Goal: Task Accomplishment & Management: Manage account settings

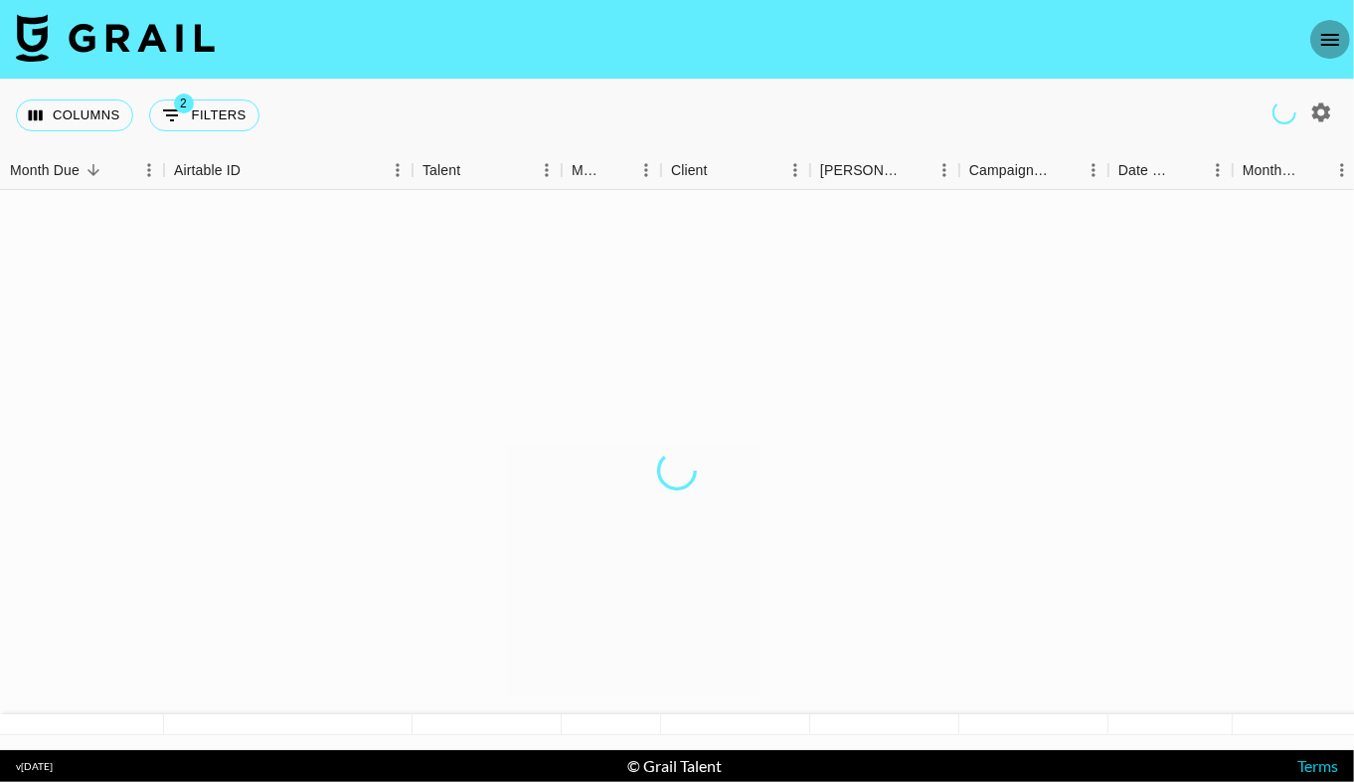
click at [1331, 36] on icon "open drawer" at bounding box center [1330, 40] width 24 height 24
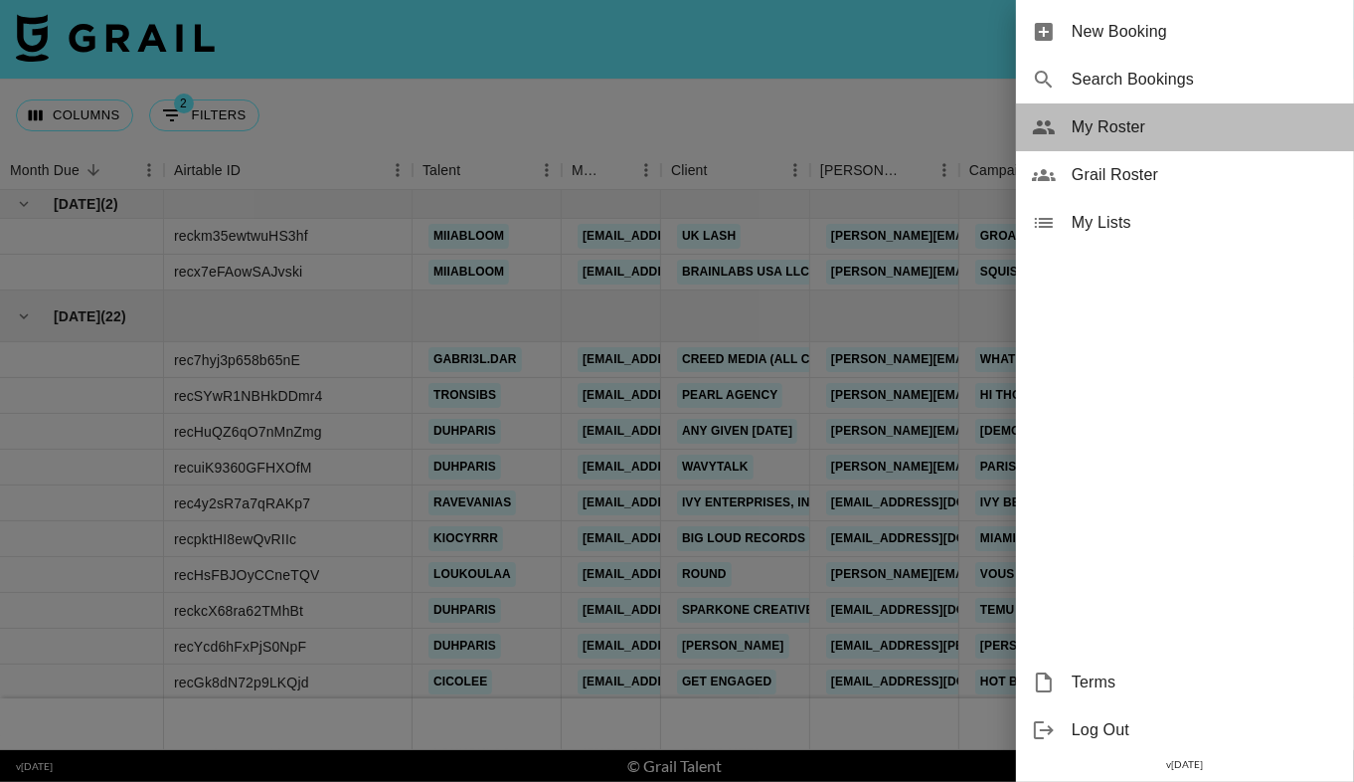
click at [1080, 122] on span "My Roster" at bounding box center [1205, 127] width 266 height 24
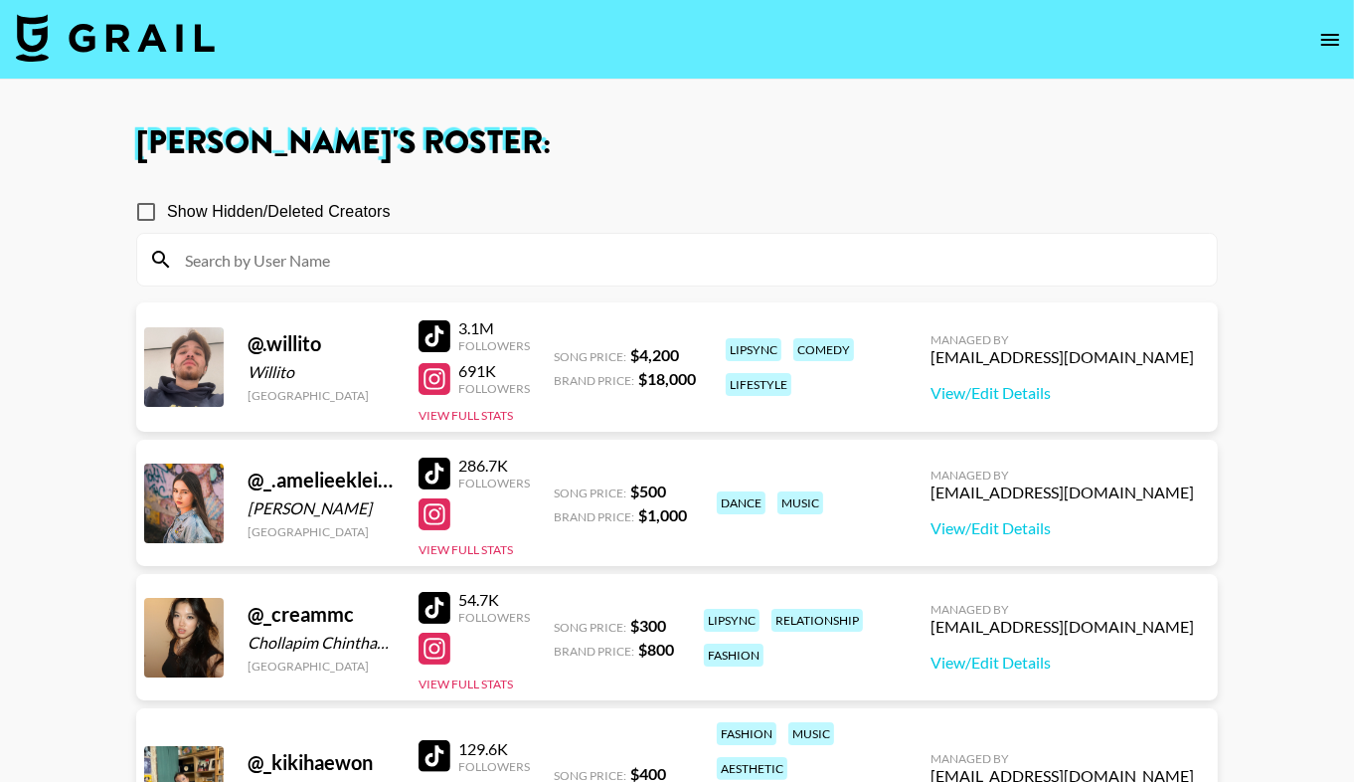
click at [633, 148] on h1 "[PERSON_NAME] 's Roster:" at bounding box center [677, 143] width 1082 height 32
click at [607, 259] on input at bounding box center [689, 260] width 1032 height 32
type input "f"
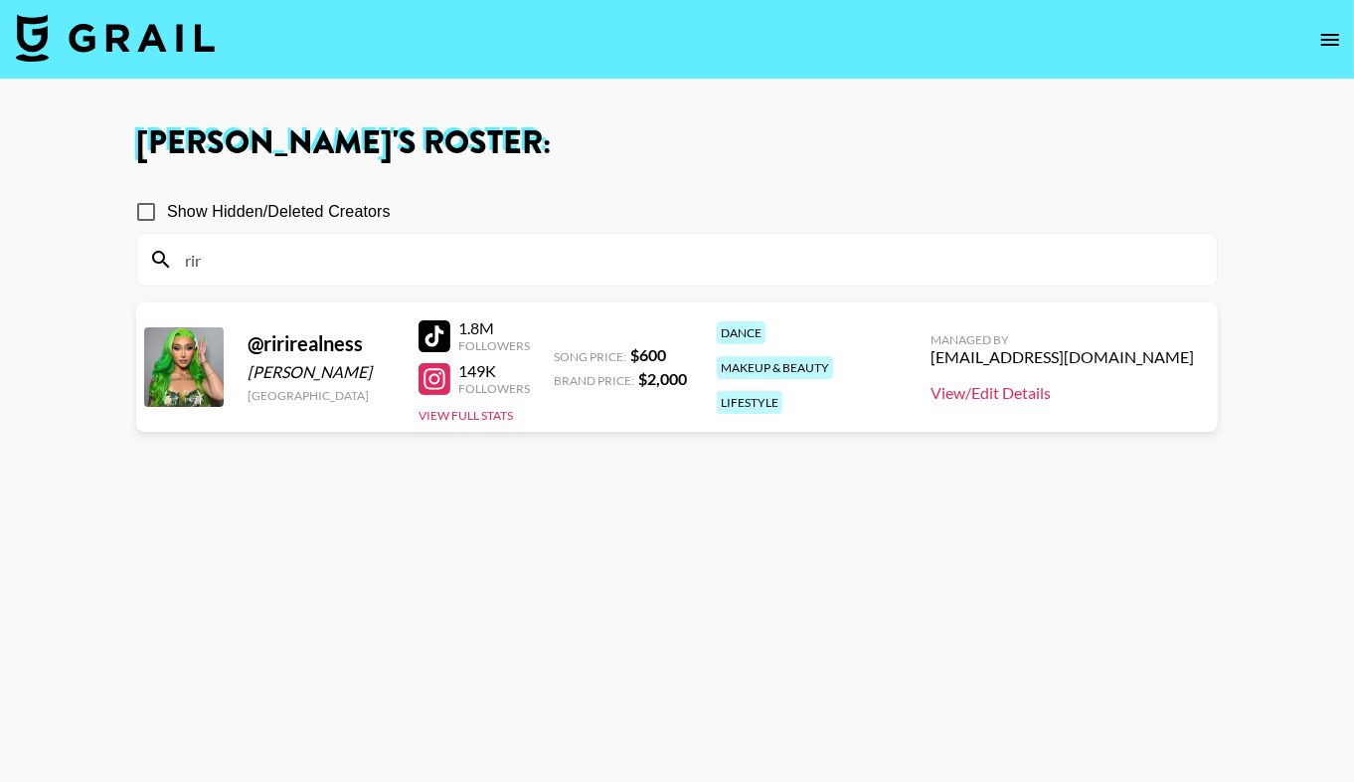
type input "rir"
click at [1041, 393] on link "View/Edit Details" at bounding box center [1062, 393] width 263 height 20
click at [436, 339] on div at bounding box center [435, 336] width 32 height 32
click at [1054, 398] on link "View/Edit Details" at bounding box center [1062, 393] width 263 height 20
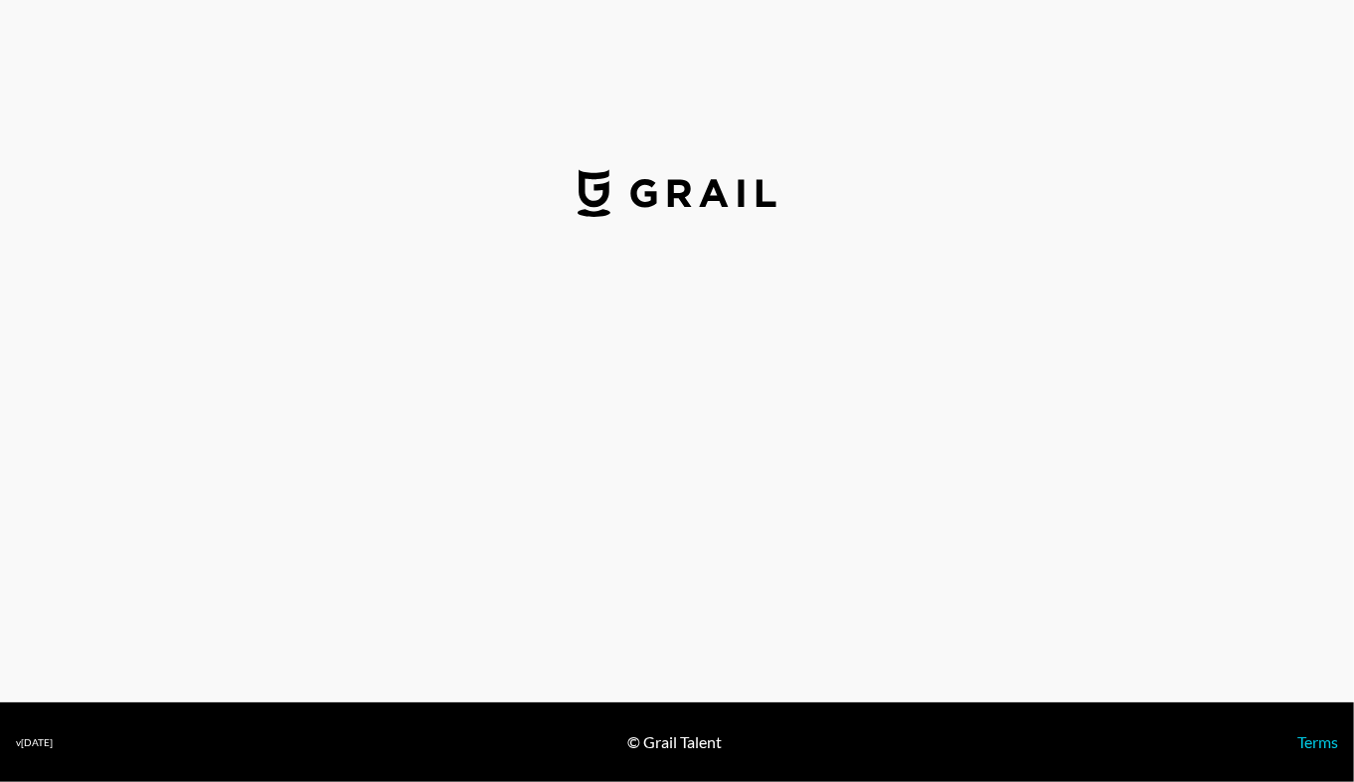
select select "USD"
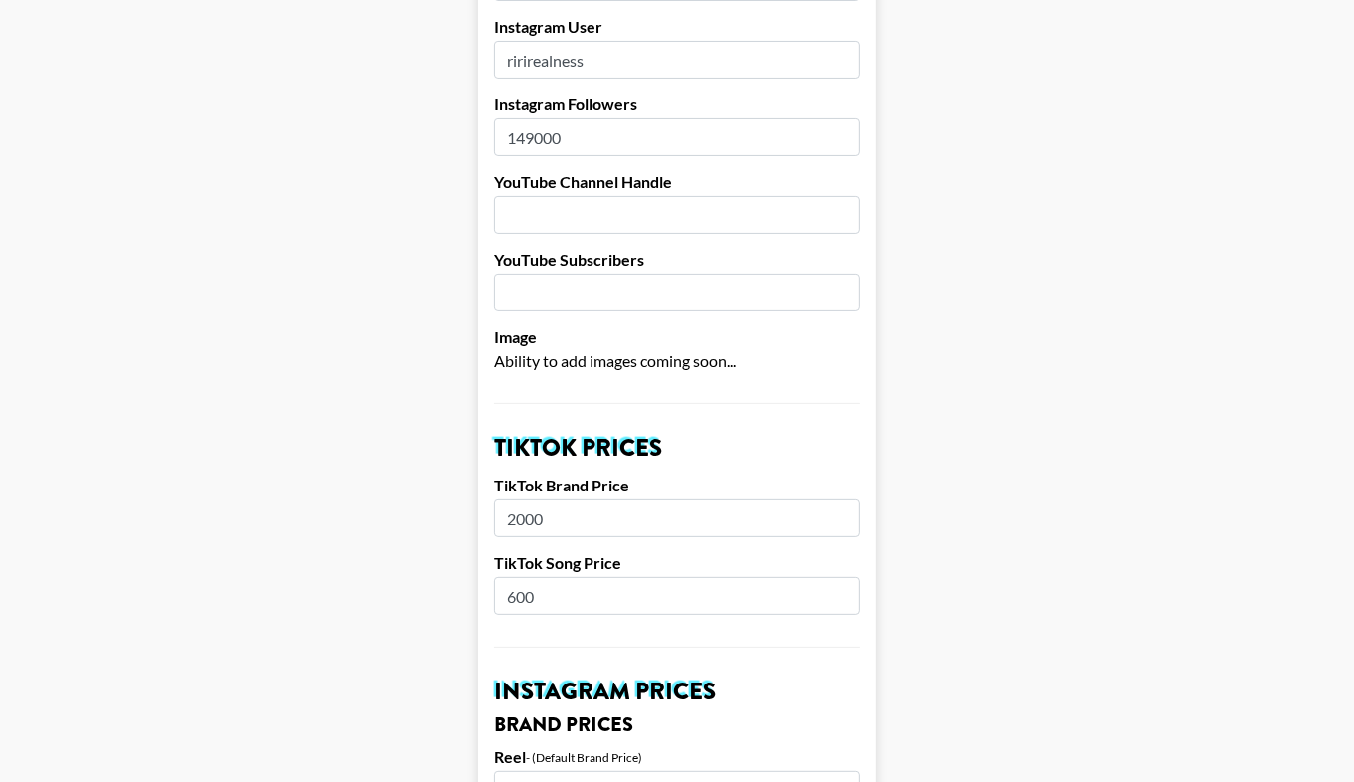
scroll to position [370, 0]
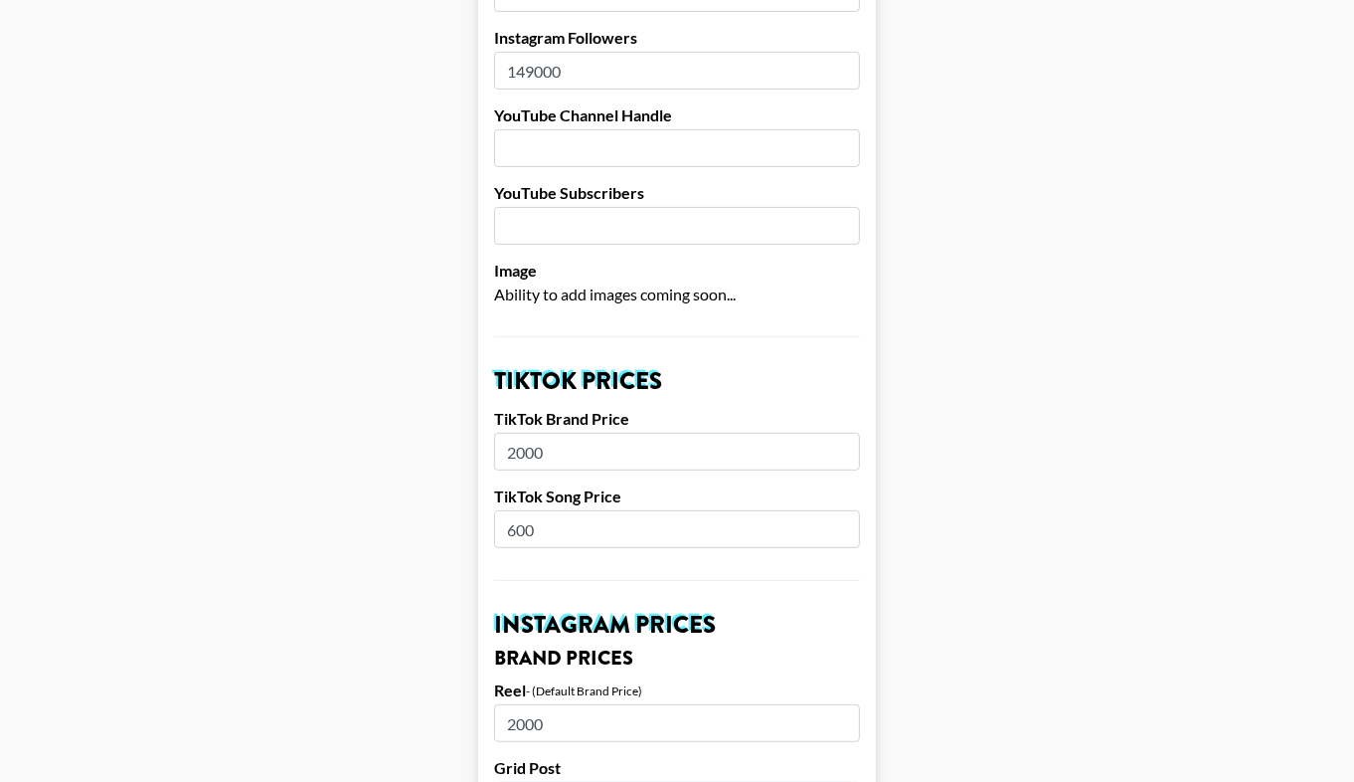
drag, startPoint x: 540, startPoint y: 524, endPoint x: 474, endPoint y: 524, distance: 65.6
type input "500"
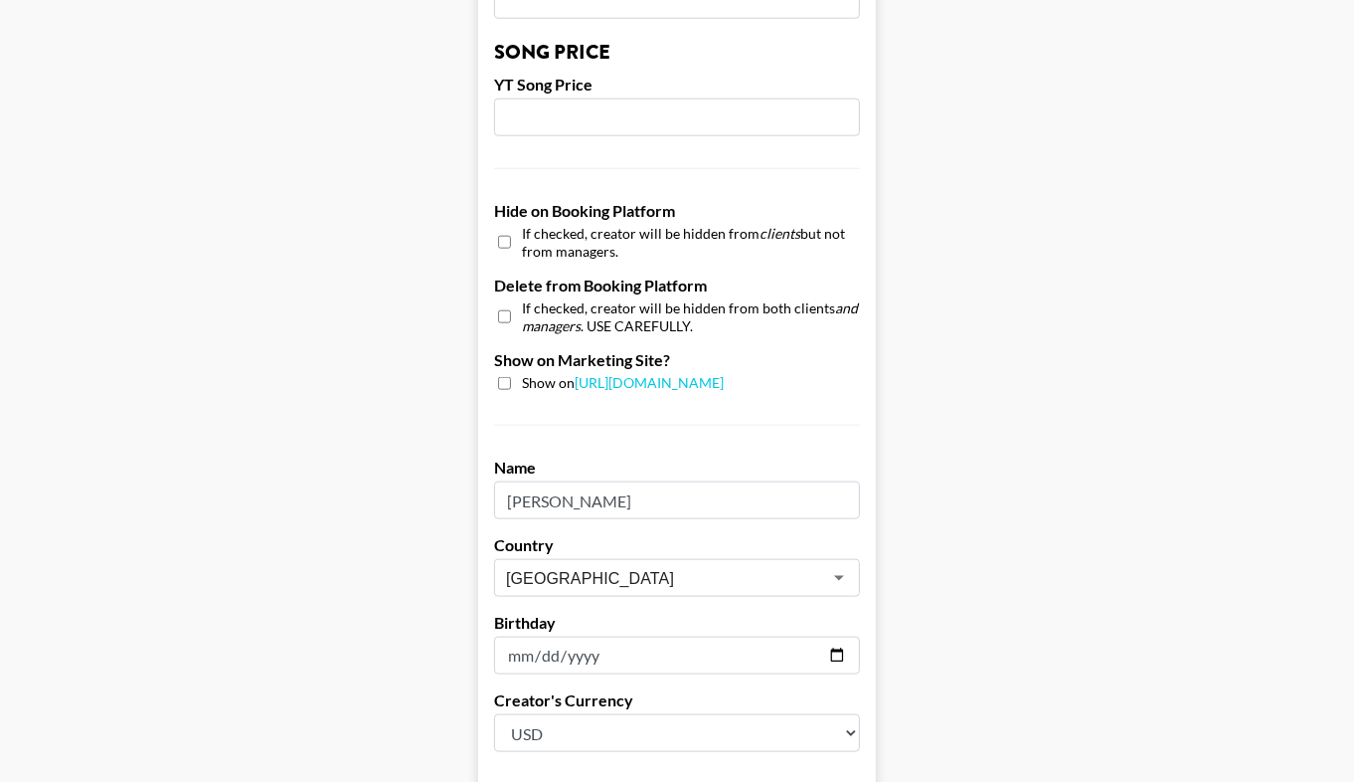
scroll to position [1911, 0]
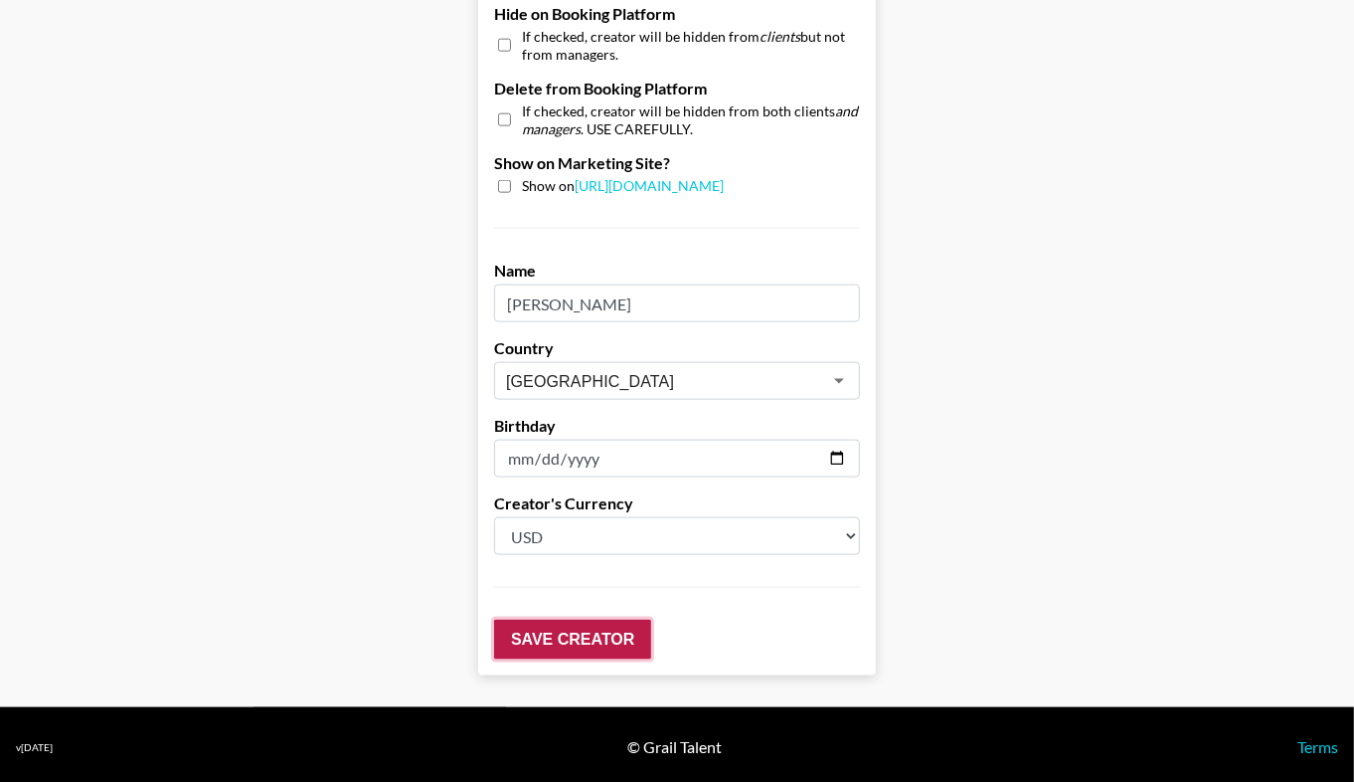
click at [594, 622] on input "Save Creator" at bounding box center [572, 639] width 157 height 40
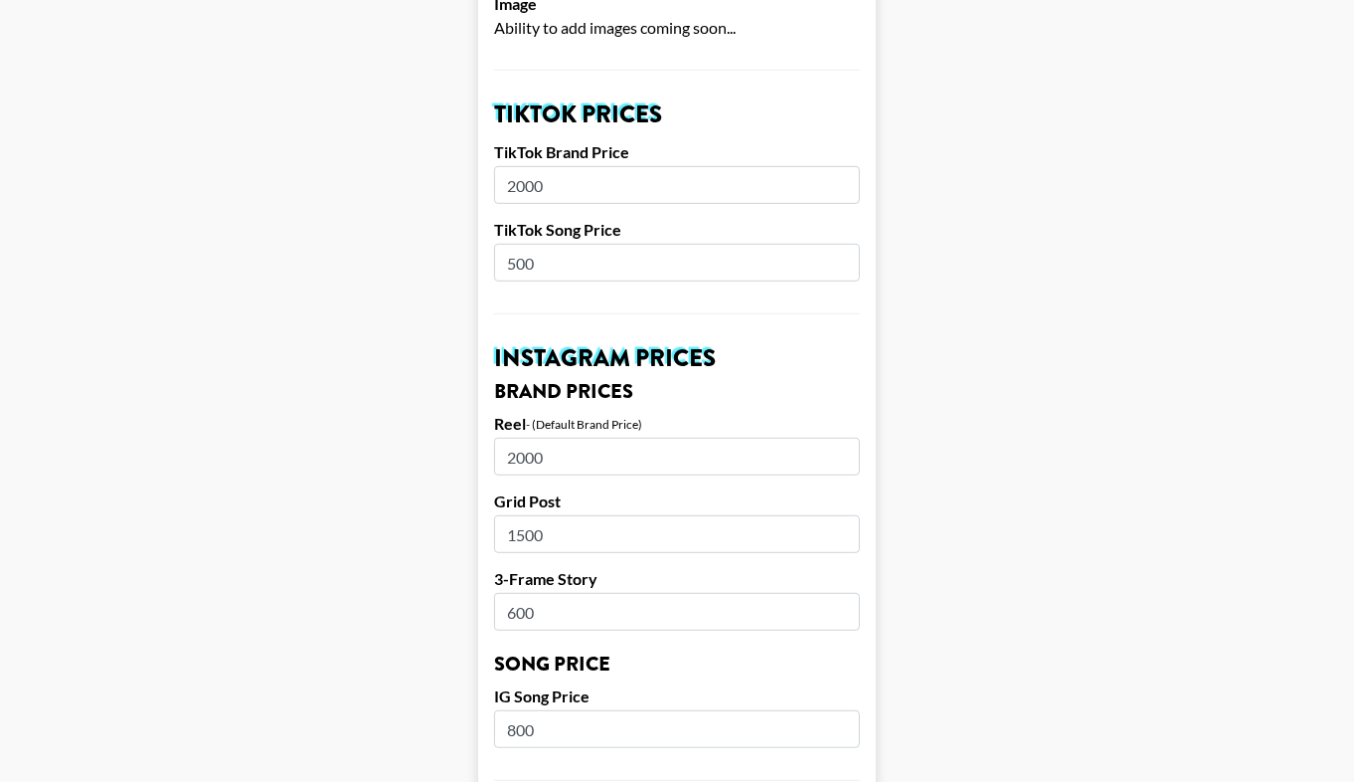
scroll to position [676, 0]
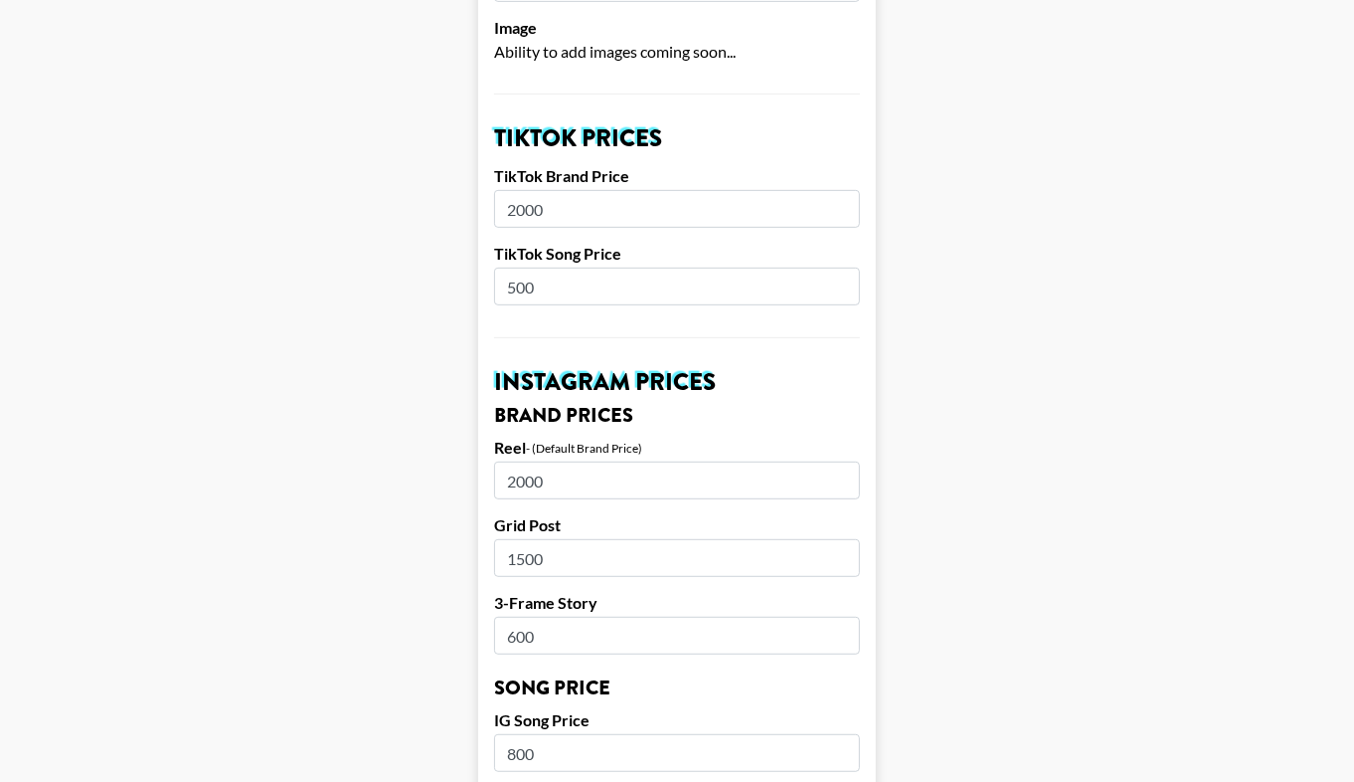
click at [552, 288] on input "500" at bounding box center [677, 286] width 366 height 38
click at [430, 277] on main "Your changes have been saved! Airtable ID: recfLRog3NqaBaMxZ Manager(s) ehartne…" at bounding box center [677, 704] width 1322 height 2538
